Goal: Check status: Check status

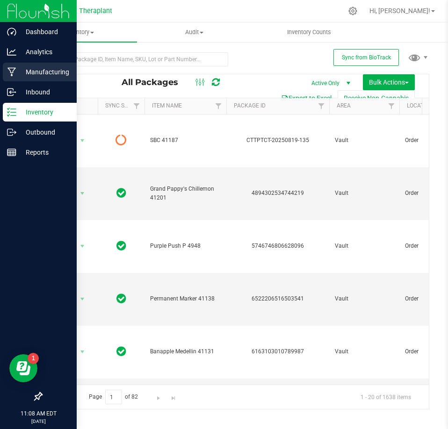
click at [40, 67] on p "Manufacturing" at bounding box center [44, 71] width 56 height 11
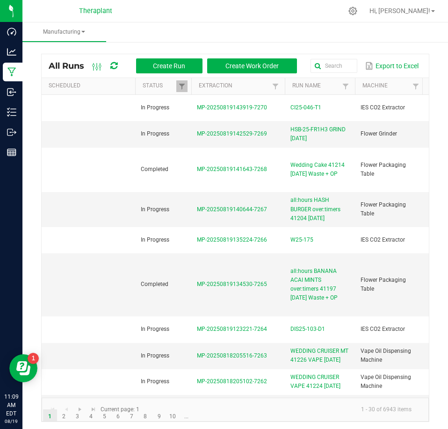
scroll to position [0, 445]
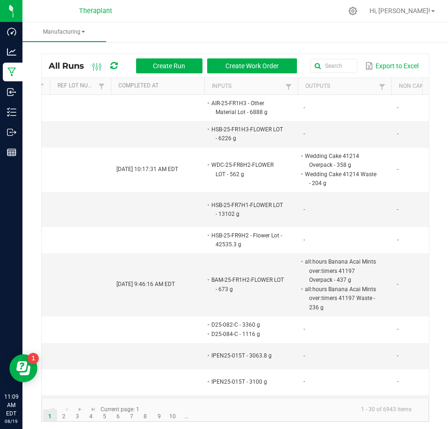
drag, startPoint x: 137, startPoint y: 66, endPoint x: 46, endPoint y: 63, distance: 91.3
click at [46, 63] on div "All Runs Create Run Create Work Order Export to Excel" at bounding box center [235, 65] width 387 height 23
drag, startPoint x: 46, startPoint y: 62, endPoint x: 178, endPoint y: 57, distance: 131.6
click at [178, 57] on div "All Runs Create Run Create Work Order Export to Excel" at bounding box center [235, 65] width 387 height 23
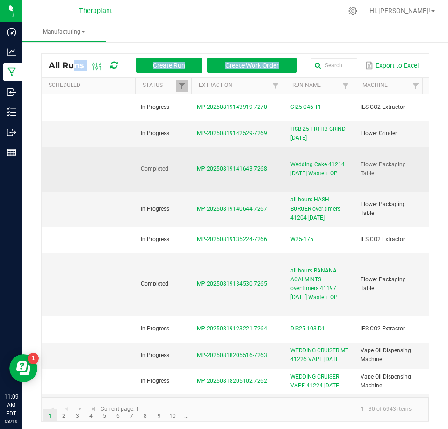
scroll to position [0, 0]
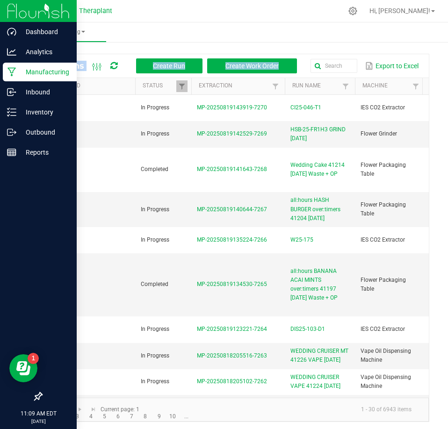
click at [27, 76] on p "Manufacturing" at bounding box center [44, 71] width 56 height 11
click at [34, 69] on p "Manufacturing" at bounding box center [44, 71] width 56 height 11
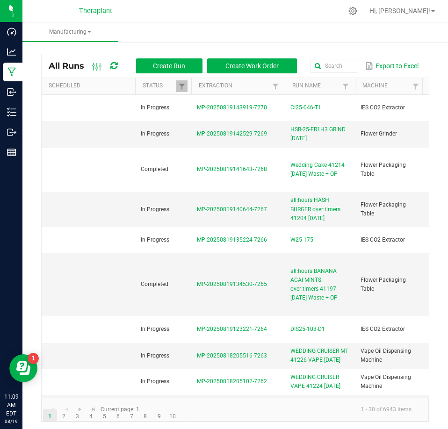
click at [312, 78] on th "Run Name" at bounding box center [320, 86] width 70 height 17
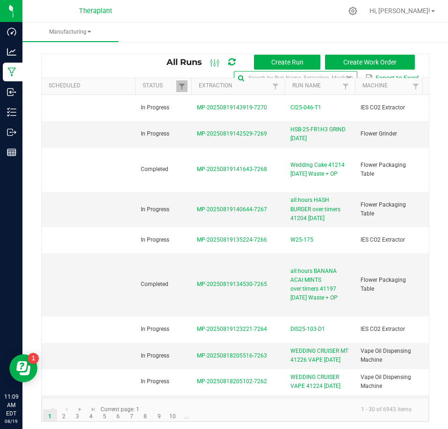
click at [314, 76] on input "text" at bounding box center [296, 78] width 124 height 14
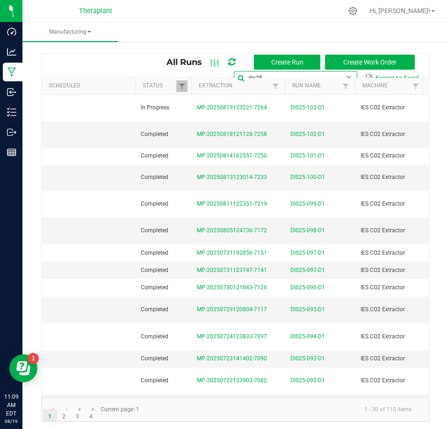
type input "dis25"
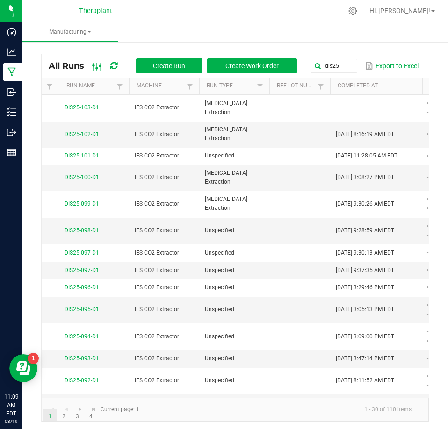
click at [102, 65] on icon at bounding box center [97, 66] width 10 height 11
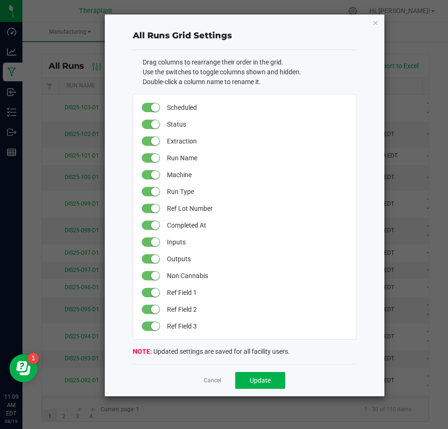
click at [153, 208] on small at bounding box center [155, 208] width 8 height 8
click at [156, 274] on small at bounding box center [155, 276] width 8 height 8
click at [258, 382] on span "Update" at bounding box center [260, 380] width 21 height 7
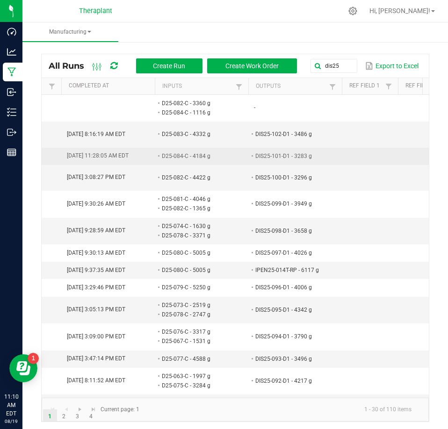
drag, startPoint x: 46, startPoint y: 145, endPoint x: 298, endPoint y: 148, distance: 251.7
click at [298, 148] on tr "Completed MP-20250814162557-7250 DIS25-101-D1 IES CO2 Extractor Unspecified Aug…" at bounding box center [58, 156] width 903 height 17
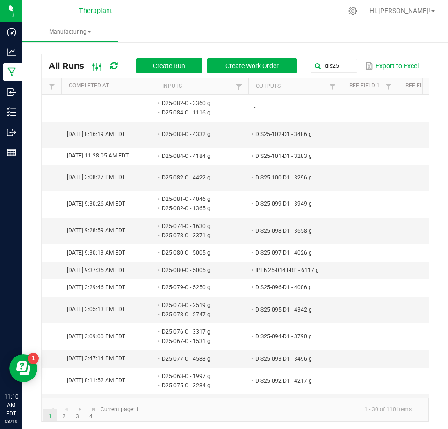
click at [102, 62] on icon at bounding box center [97, 66] width 10 height 11
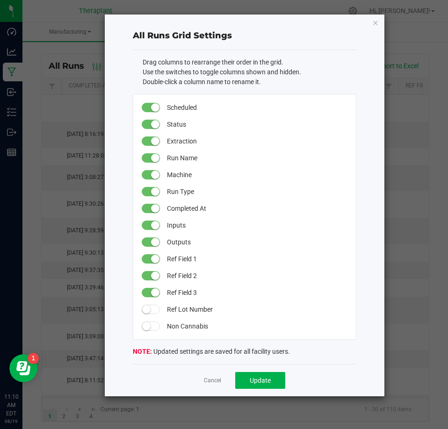
click at [154, 176] on small at bounding box center [155, 175] width 8 height 8
click at [260, 380] on span "Update" at bounding box center [260, 380] width 21 height 7
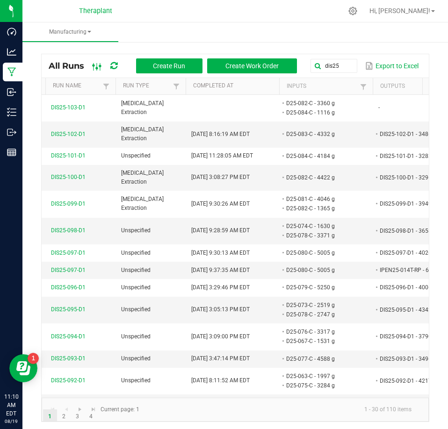
click at [102, 65] on icon at bounding box center [97, 66] width 10 height 11
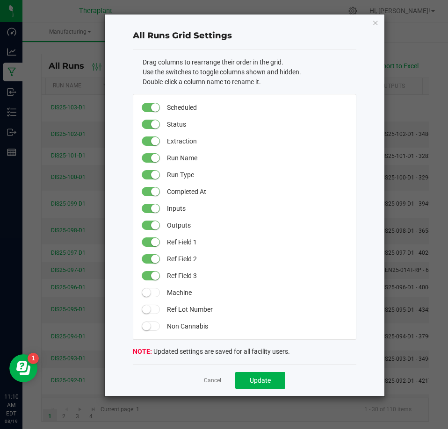
click at [156, 172] on small at bounding box center [155, 175] width 8 height 8
click at [260, 382] on span "Update" at bounding box center [260, 380] width 21 height 7
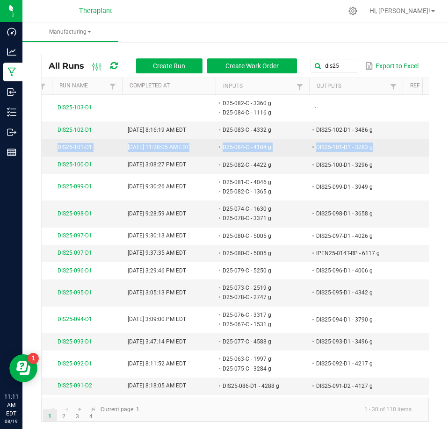
drag, startPoint x: 57, startPoint y: 146, endPoint x: 373, endPoint y: 145, distance: 315.8
click at [373, 145] on tr "Completed MP-20250814162557-7250 DIS25-101-D1 Aug 18, 2025 11:28:05 AM EDT D25-…" at bounding box center [190, 147] width 763 height 17
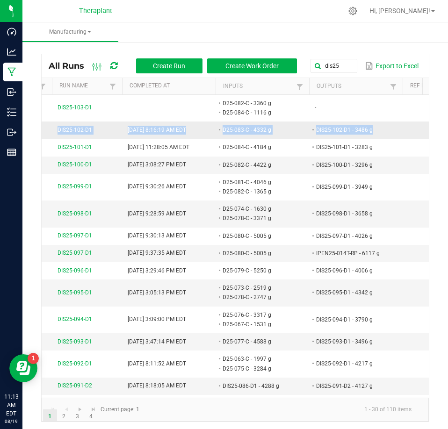
drag, startPoint x: 53, startPoint y: 129, endPoint x: 371, endPoint y: 130, distance: 317.2
click at [371, 130] on tr "Completed MP-20250818121128-7258 DIS25-102-D1 Aug 19, 2025 8:16:19 AM EDT D25-0…" at bounding box center [190, 130] width 763 height 17
